Goal: Task Accomplishment & Management: Use online tool/utility

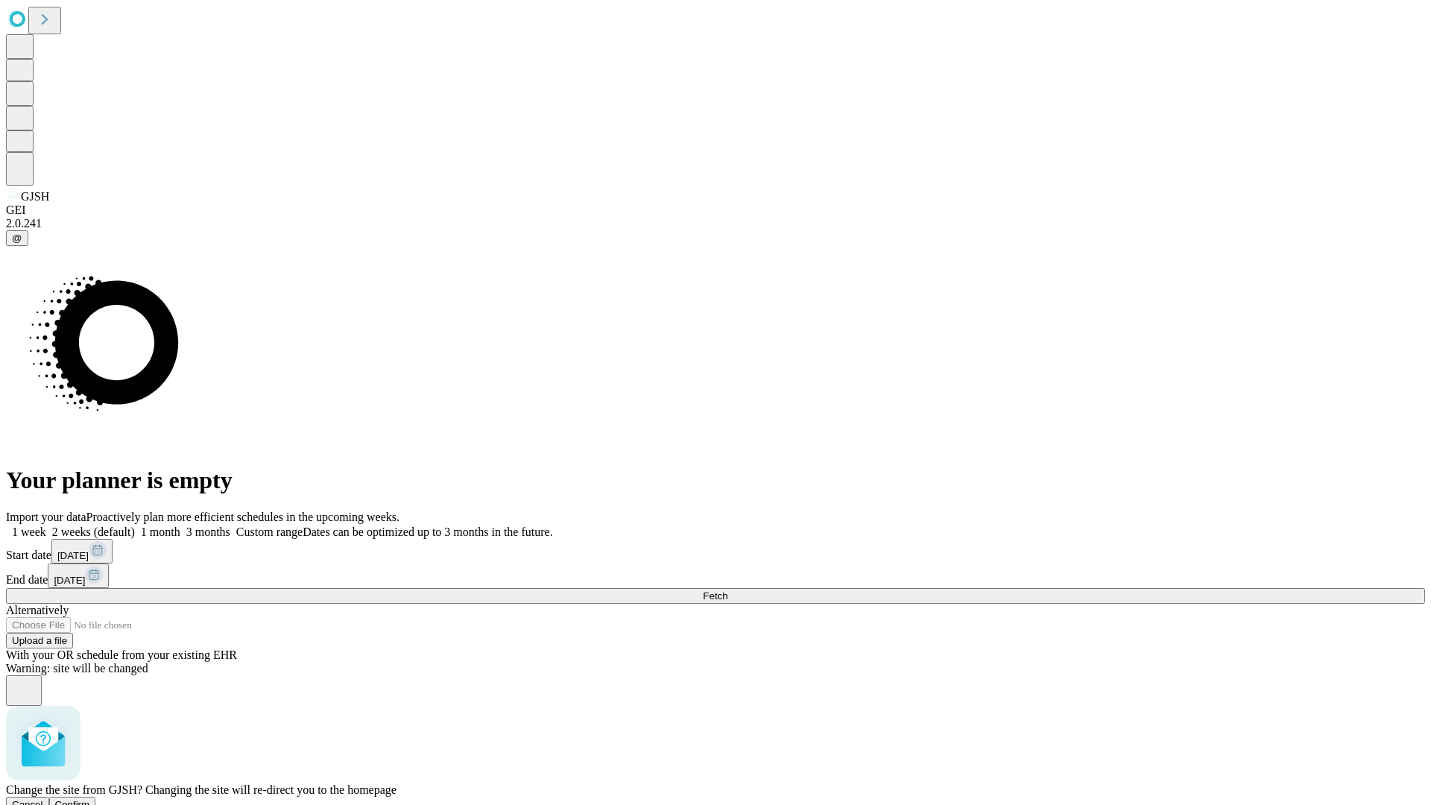
click at [90, 799] on span "Confirm" at bounding box center [72, 804] width 35 height 11
click at [180, 525] on label "1 month" at bounding box center [157, 531] width 45 height 13
click at [727, 590] on span "Fetch" at bounding box center [715, 595] width 25 height 11
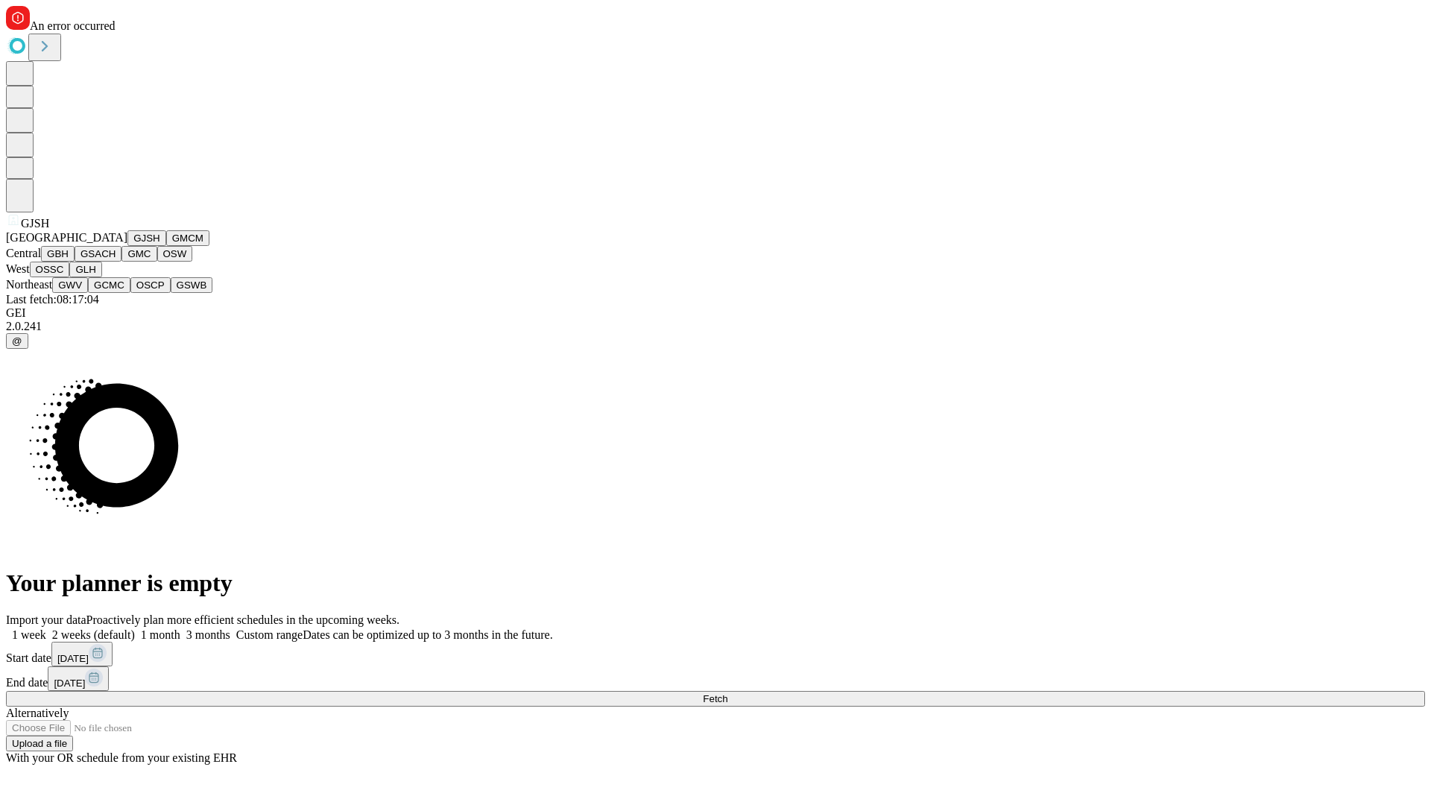
click at [166, 246] on button "GMCM" at bounding box center [187, 238] width 43 height 16
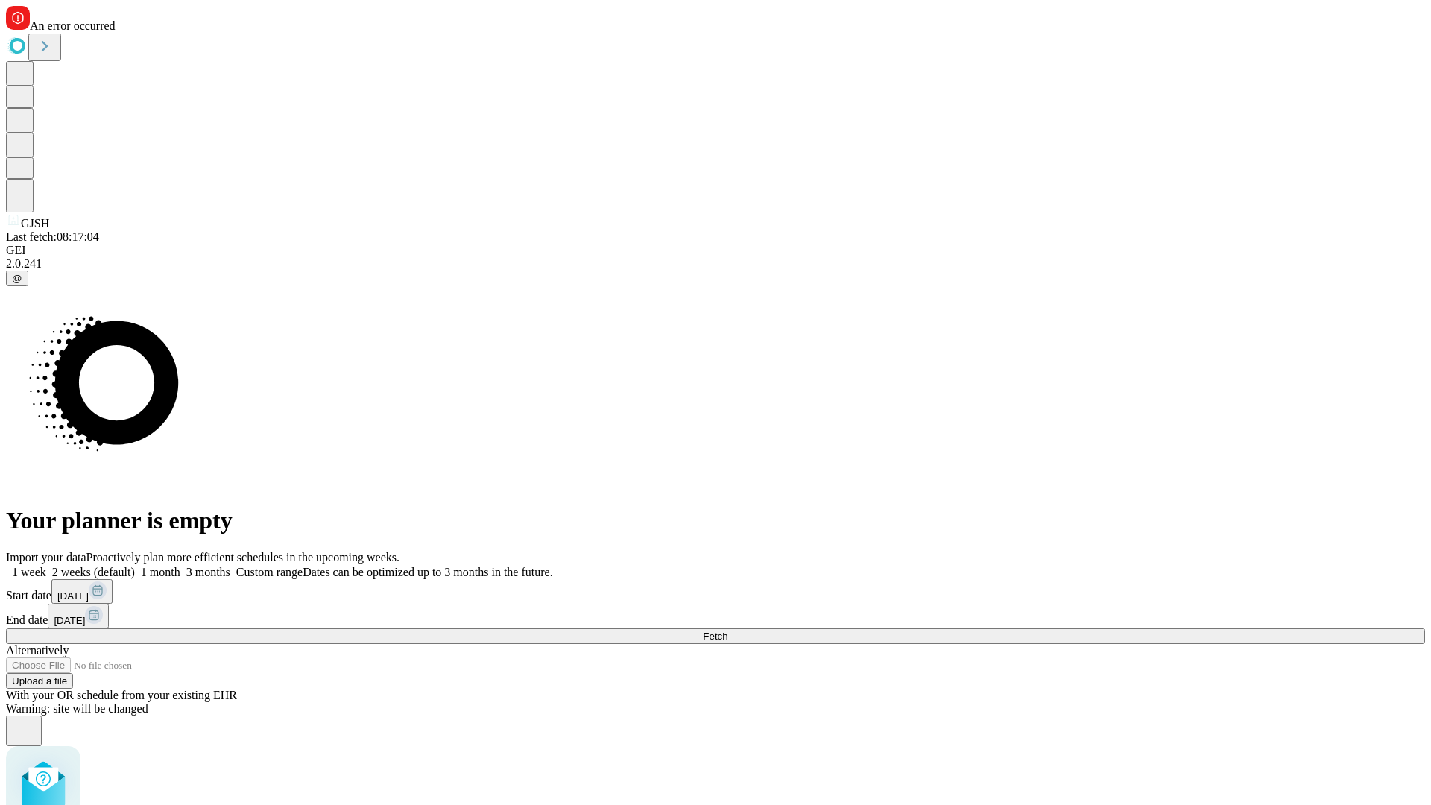
click at [180, 566] on label "1 month" at bounding box center [157, 572] width 45 height 13
click at [727, 630] on span "Fetch" at bounding box center [715, 635] width 25 height 11
click at [180, 566] on label "1 month" at bounding box center [157, 572] width 45 height 13
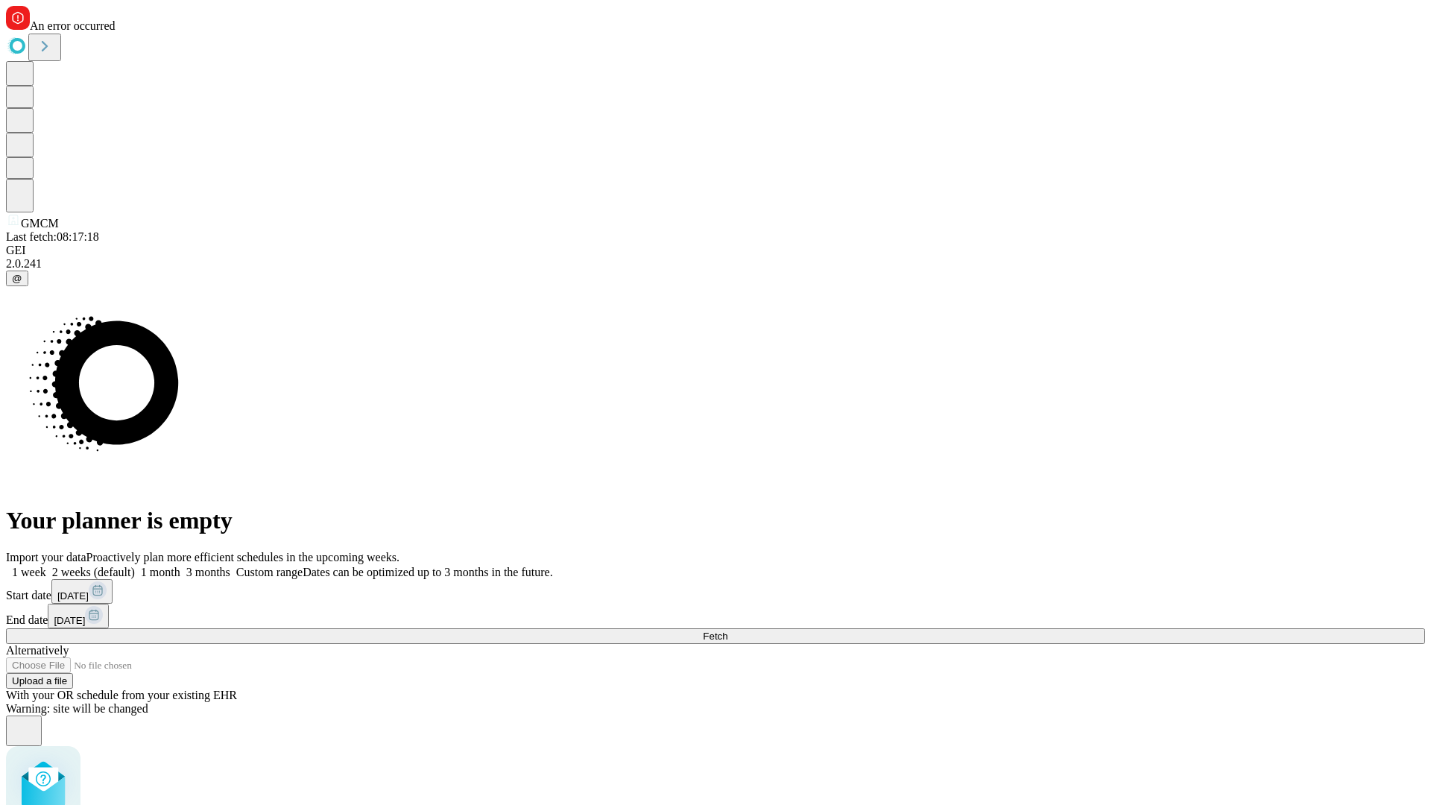
click at [727, 630] on span "Fetch" at bounding box center [715, 635] width 25 height 11
click at [180, 566] on label "1 month" at bounding box center [157, 572] width 45 height 13
click at [727, 630] on span "Fetch" at bounding box center [715, 635] width 25 height 11
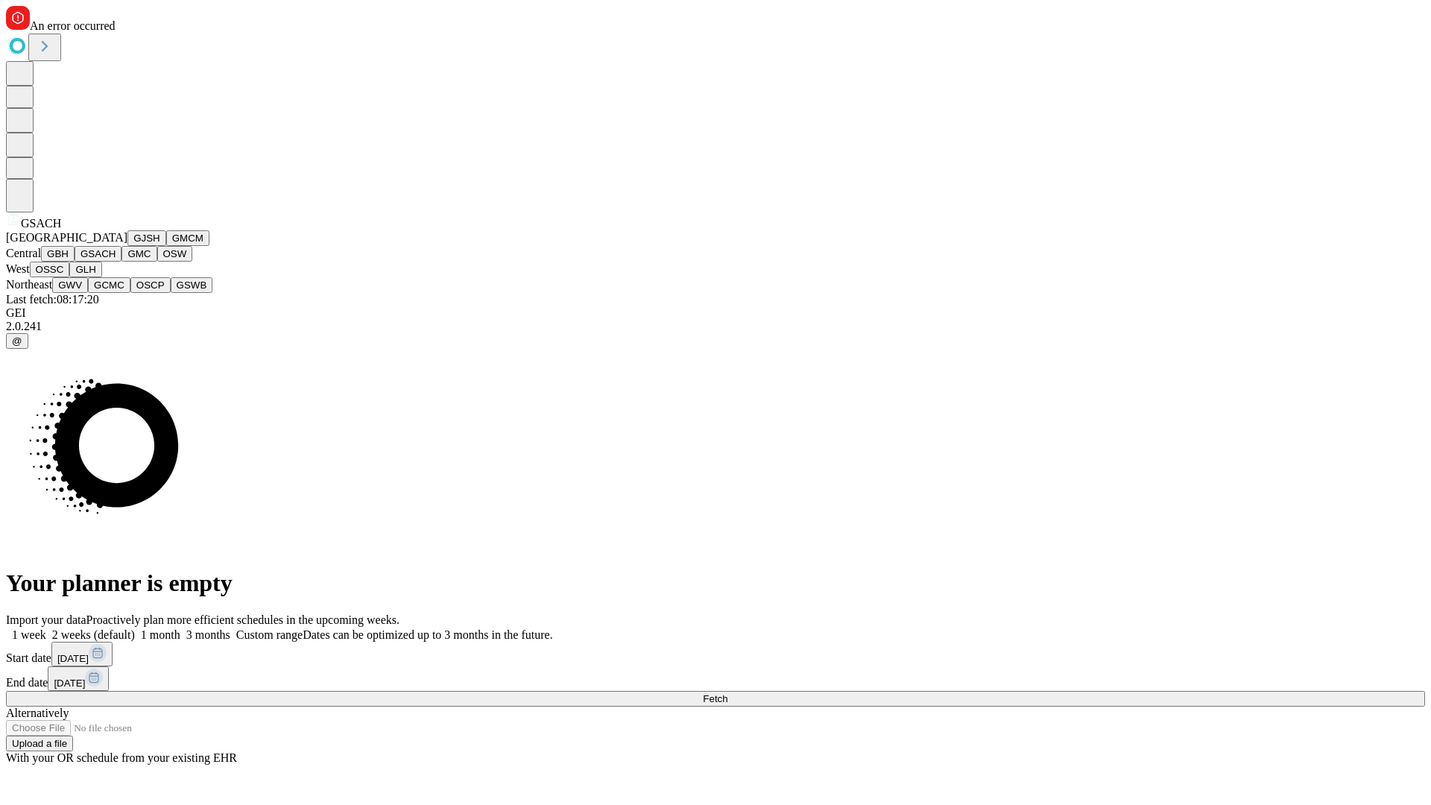
click at [121, 262] on button "GMC" at bounding box center [138, 254] width 35 height 16
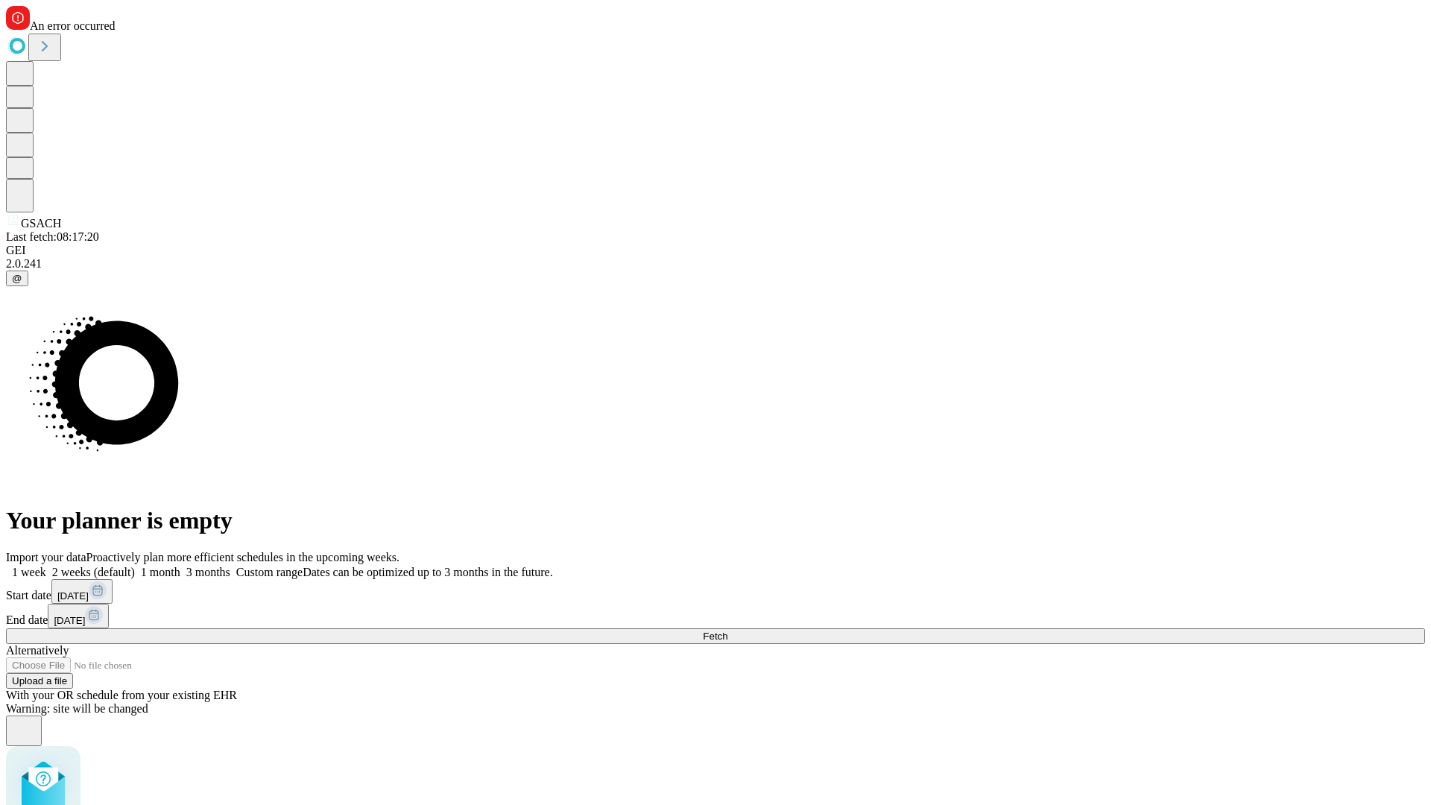
click at [180, 566] on label "1 month" at bounding box center [157, 572] width 45 height 13
click at [727, 630] on span "Fetch" at bounding box center [715, 635] width 25 height 11
click at [180, 566] on label "1 month" at bounding box center [157, 572] width 45 height 13
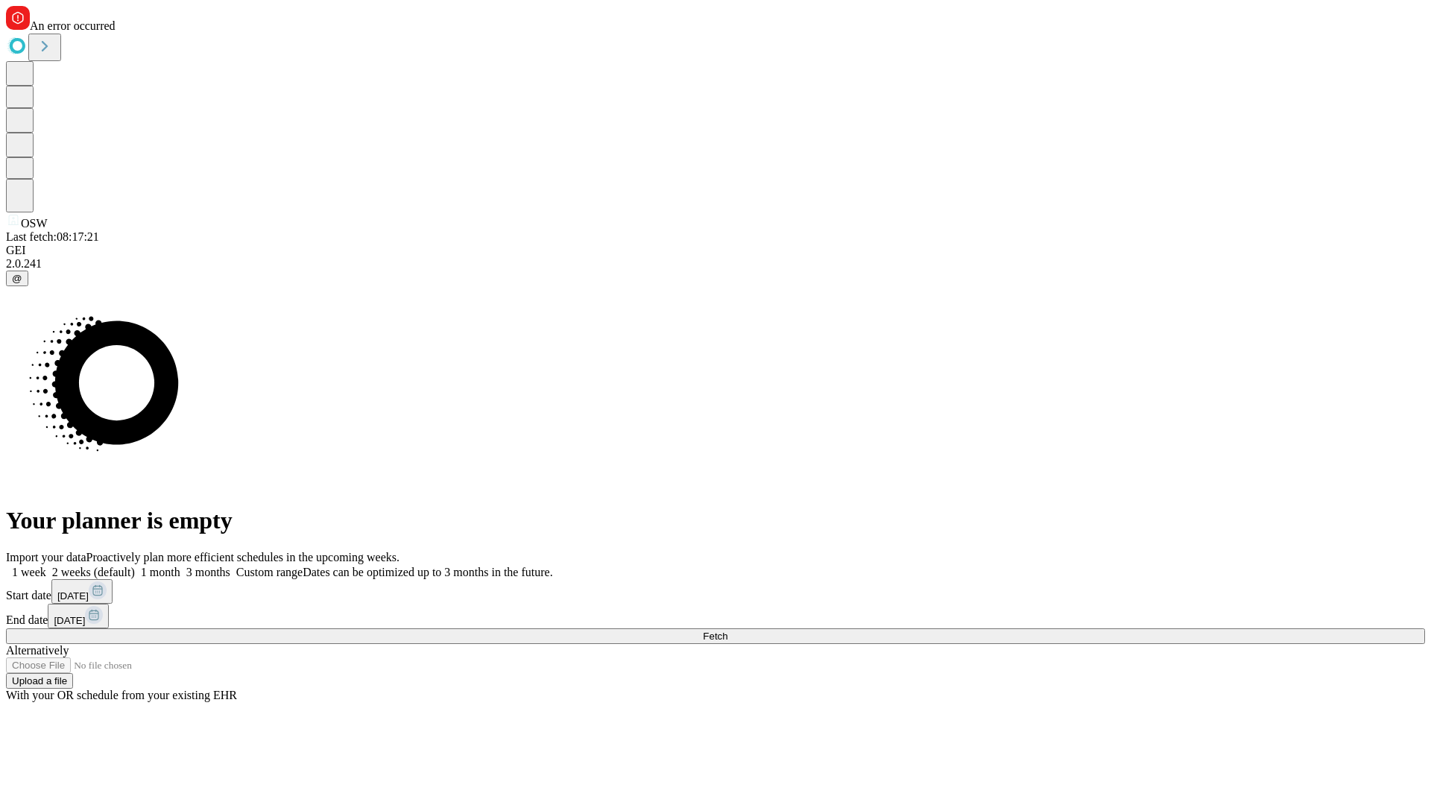
click at [727, 630] on span "Fetch" at bounding box center [715, 635] width 25 height 11
click at [180, 566] on label "1 month" at bounding box center [157, 572] width 45 height 13
click at [727, 630] on span "Fetch" at bounding box center [715, 635] width 25 height 11
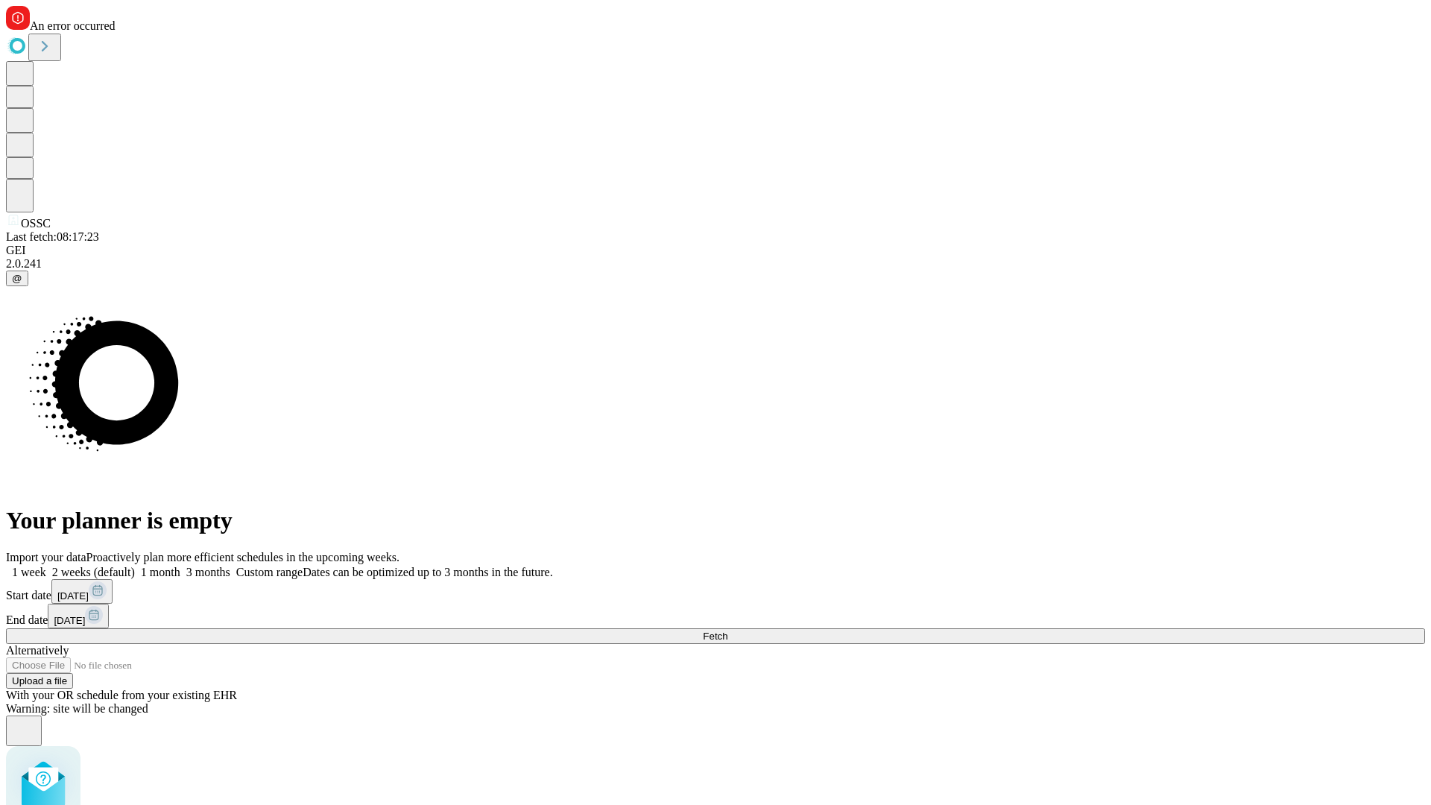
click at [180, 566] on label "1 month" at bounding box center [157, 572] width 45 height 13
click at [727, 630] on span "Fetch" at bounding box center [715, 635] width 25 height 11
click at [180, 566] on label "1 month" at bounding box center [157, 572] width 45 height 13
click at [727, 630] on span "Fetch" at bounding box center [715, 635] width 25 height 11
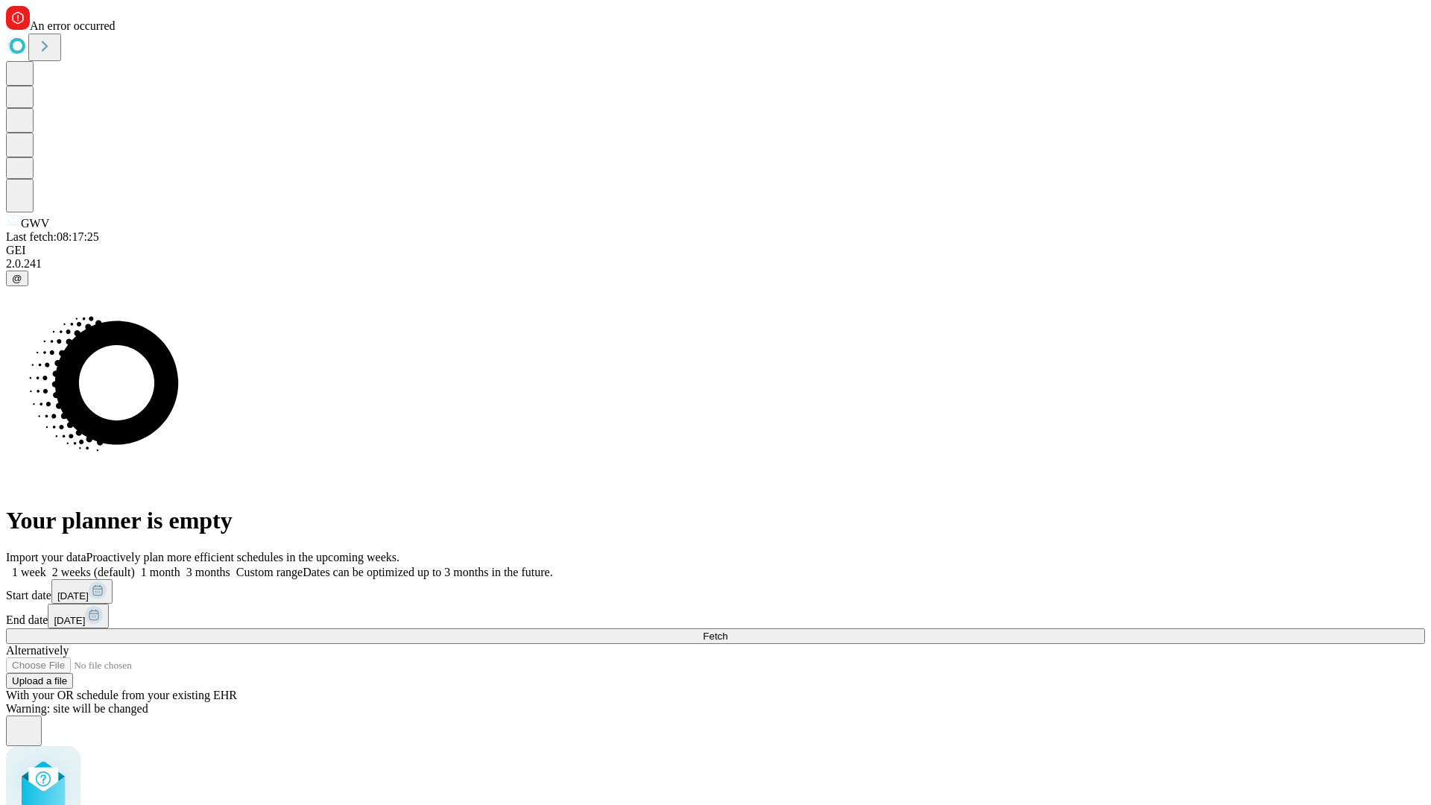
click at [180, 566] on label "1 month" at bounding box center [157, 572] width 45 height 13
click at [727, 630] on span "Fetch" at bounding box center [715, 635] width 25 height 11
